Goal: Task Accomplishment & Management: Complete application form

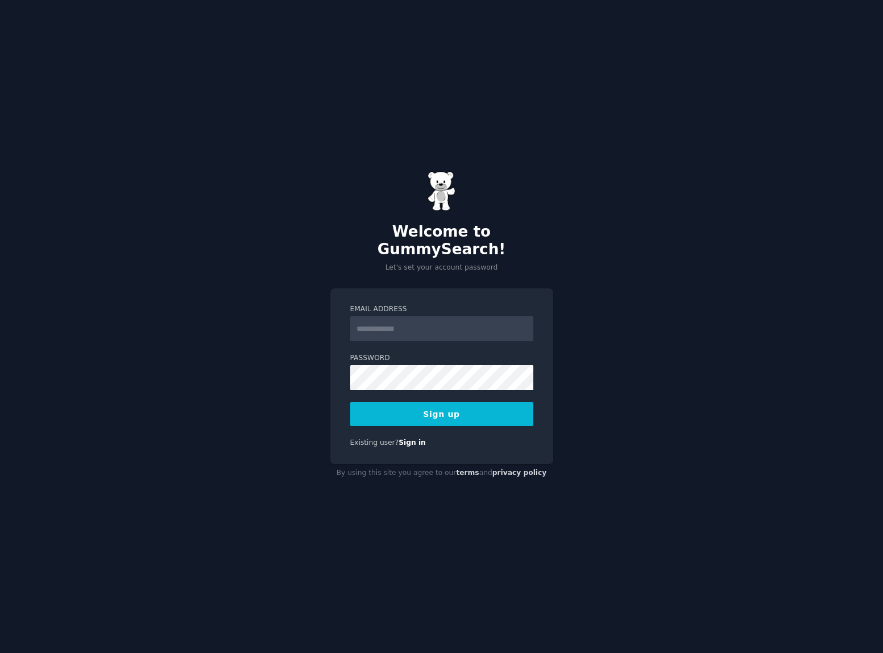
type input "**********"
click at [498, 402] on button "Sign up" at bounding box center [441, 414] width 183 height 24
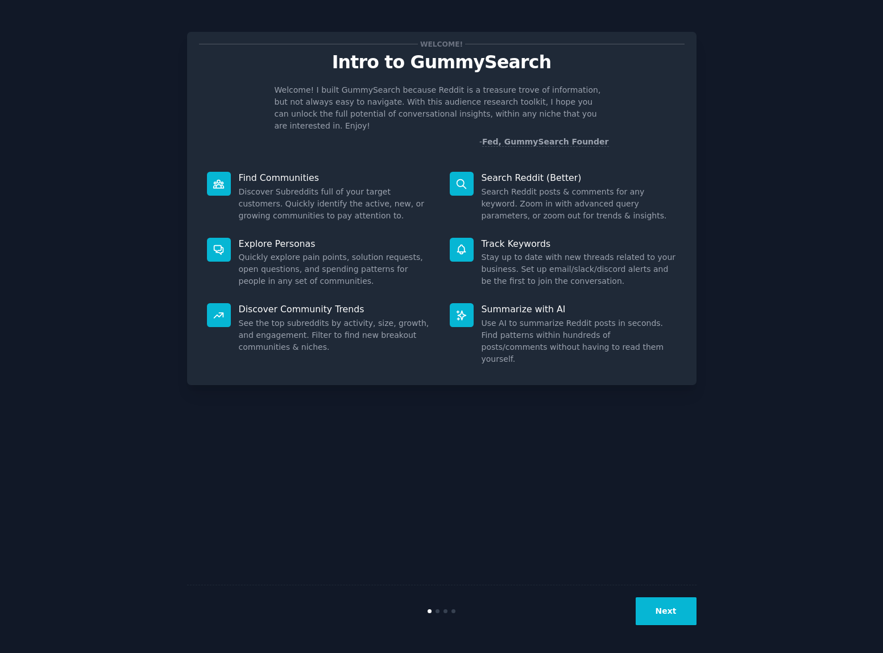
click at [684, 610] on button "Next" at bounding box center [665, 611] width 61 height 28
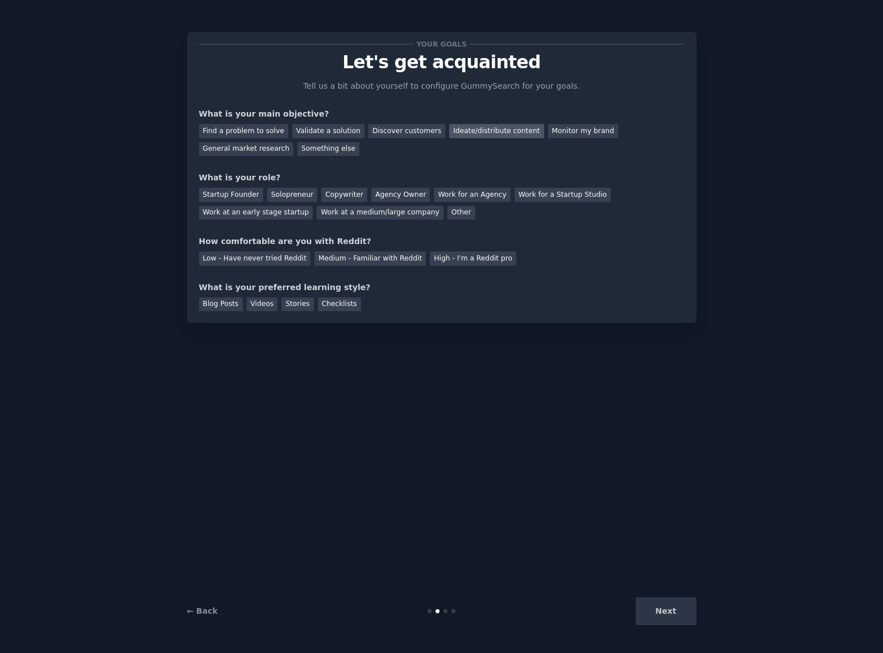
click at [449, 136] on div "Ideate/distribute content" at bounding box center [496, 131] width 94 height 14
click at [271, 130] on div "Find a problem to solve" at bounding box center [243, 131] width 89 height 14
click at [391, 148] on div "Find a problem to solve Validate a solution Discover customers Ideate/distribut…" at bounding box center [441, 138] width 485 height 36
click at [248, 128] on div "Find a problem to solve" at bounding box center [243, 131] width 89 height 14
click at [249, 144] on div "General market research" at bounding box center [246, 149] width 95 height 14
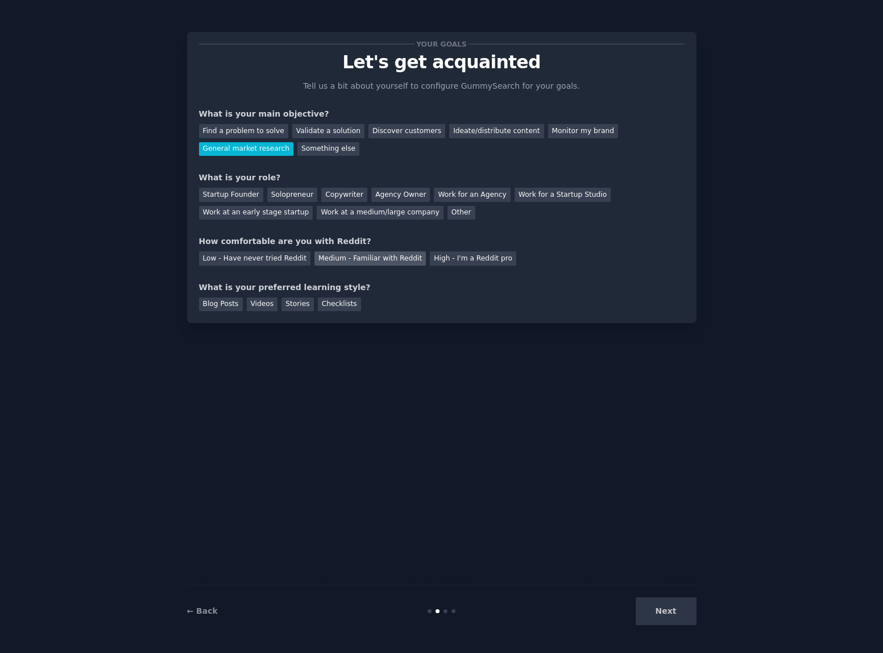
click at [388, 260] on div "Medium - Familiar with Reddit" at bounding box center [369, 258] width 111 height 14
click at [238, 310] on div "Blog Posts" at bounding box center [221, 304] width 44 height 14
click at [654, 614] on div "Next" at bounding box center [611, 611] width 170 height 28
click at [605, 507] on div "Your goals Let's get acquainted Tell us a bit about yourself to configure Gummy…" at bounding box center [441, 326] width 509 height 621
click at [663, 606] on div "Next" at bounding box center [611, 611] width 170 height 28
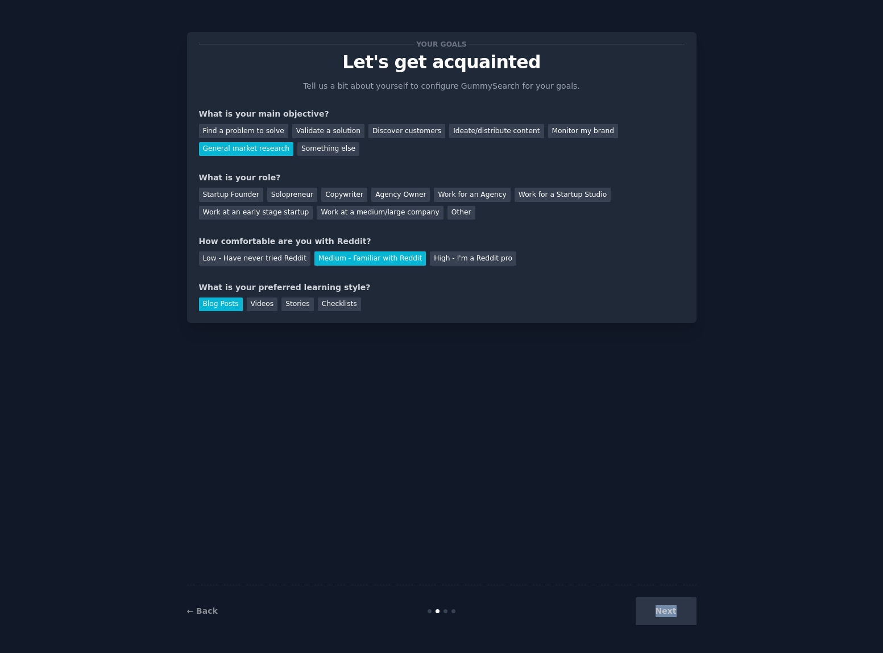
click at [663, 606] on div "Next" at bounding box center [611, 611] width 170 height 28
click at [433, 318] on div "Your goals Let's get acquainted Tell us a bit about yourself to configure Gummy…" at bounding box center [441, 177] width 509 height 291
click at [283, 196] on div "Solopreneur" at bounding box center [292, 195] width 50 height 14
click at [674, 607] on button "Next" at bounding box center [665, 611] width 61 height 28
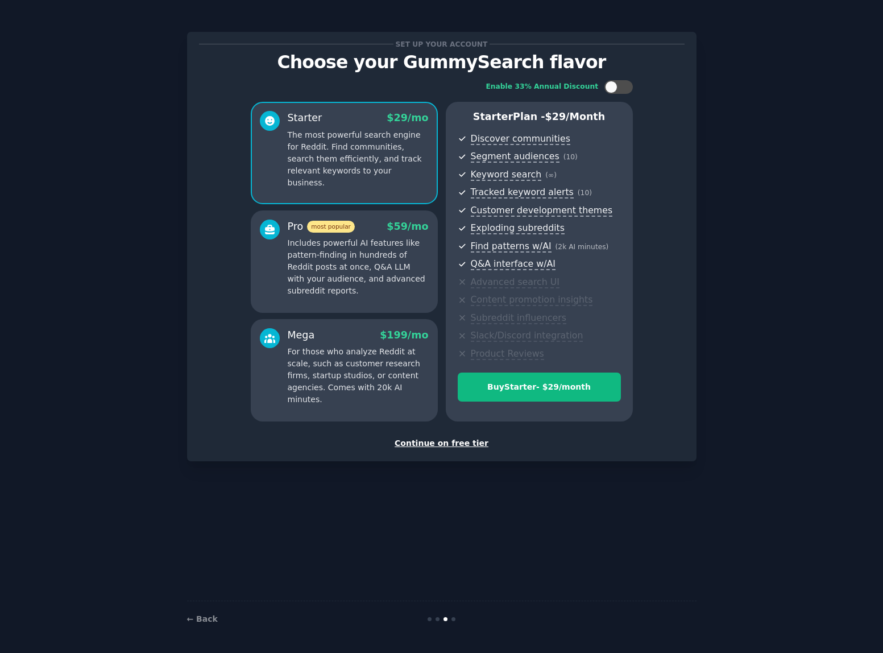
click at [440, 492] on div "Set up your account Choose your GummySearch flavor Enable 33% Annual Discount S…" at bounding box center [441, 326] width 509 height 621
click at [470, 439] on div "Continue on free tier" at bounding box center [441, 443] width 485 height 12
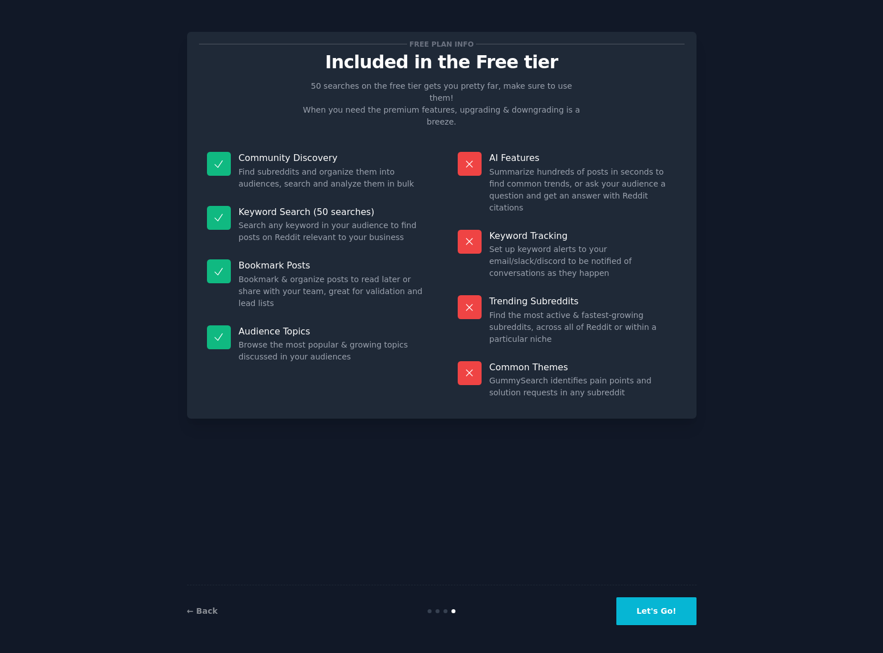
click at [680, 609] on button "Let's Go!" at bounding box center [656, 611] width 80 height 28
